Goal: Task Accomplishment & Management: Use online tool/utility

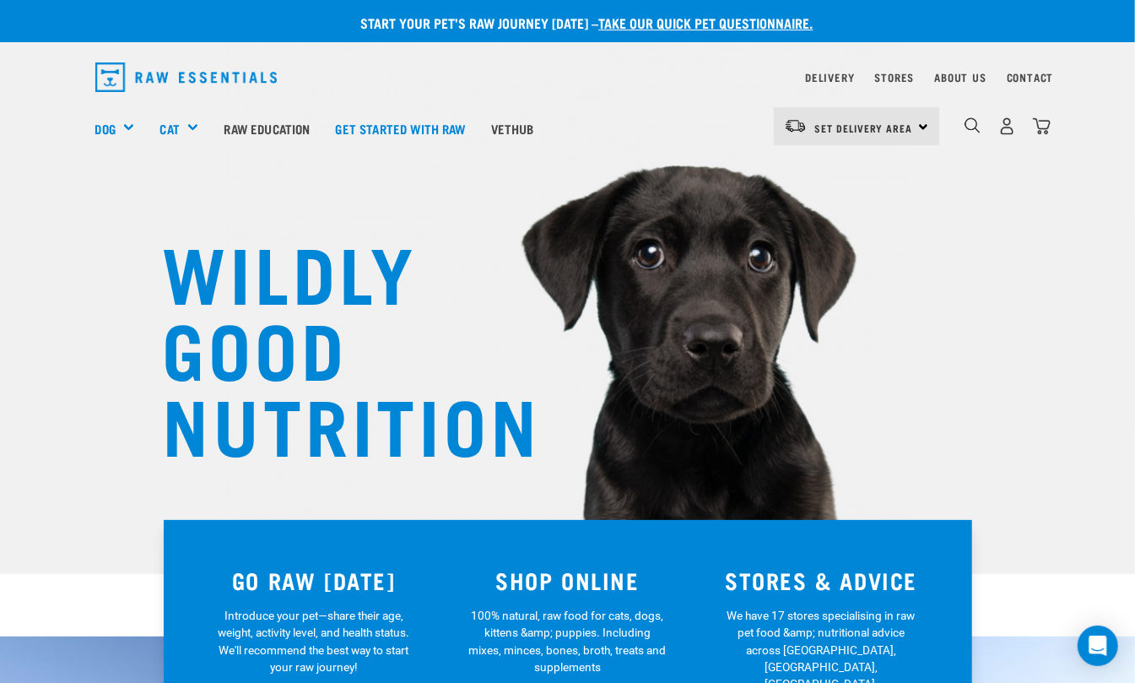
click at [922, 129] on div "Set Delivery Area North Island South Island" at bounding box center [856, 126] width 165 height 38
click at [841, 207] on link "[GEOGRAPHIC_DATA]" at bounding box center [855, 210] width 162 height 37
click at [814, 74] on link "Delivery" at bounding box center [829, 77] width 49 height 6
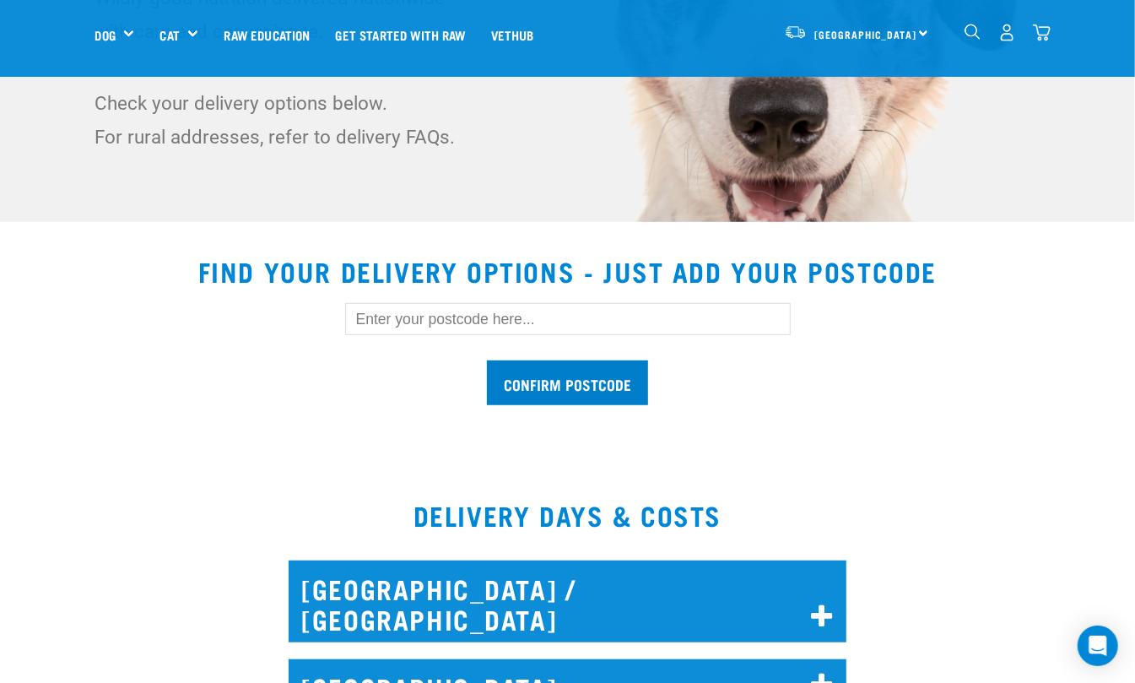
scroll to position [450, 0]
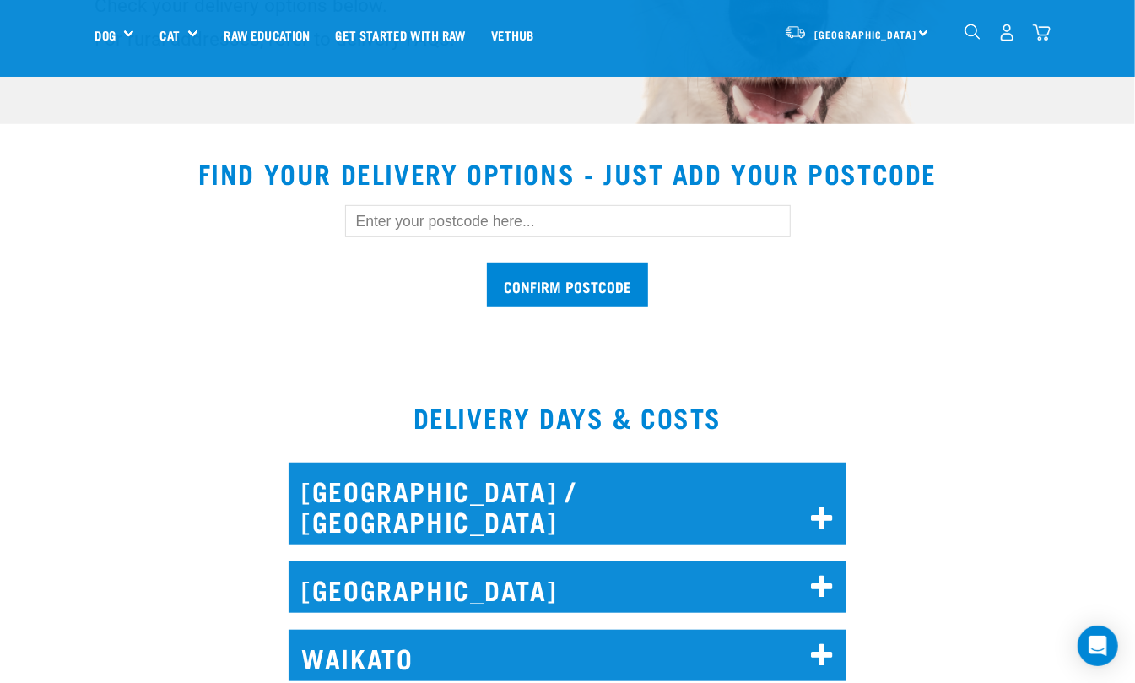
click at [508, 223] on input "text" at bounding box center [568, 221] width 446 height 32
type input "8971"
click at [538, 273] on input "Confirm postcode" at bounding box center [567, 284] width 161 height 45
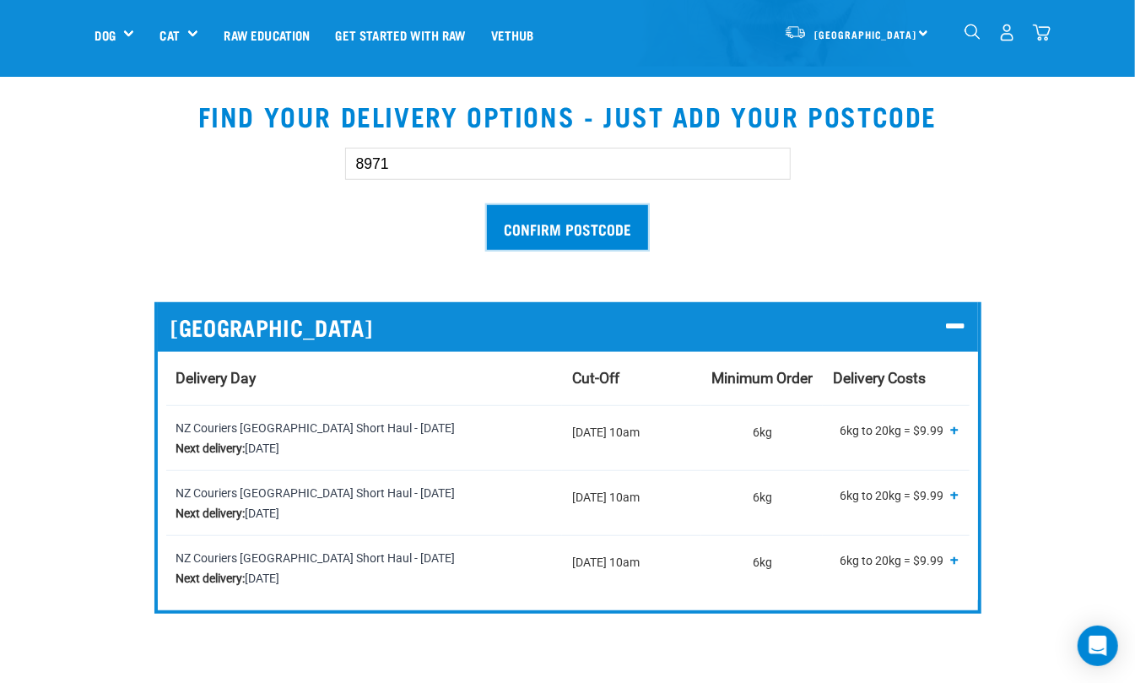
scroll to position [562, 0]
